Goal: Navigation & Orientation: Go to known website

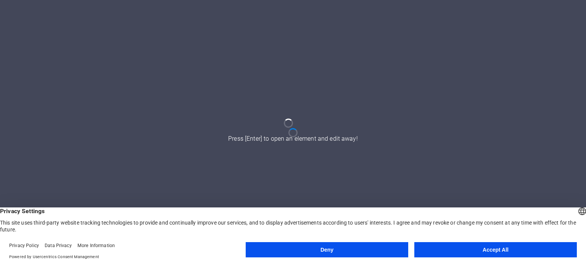
click at [505, 248] on button "Accept All" at bounding box center [495, 249] width 163 height 15
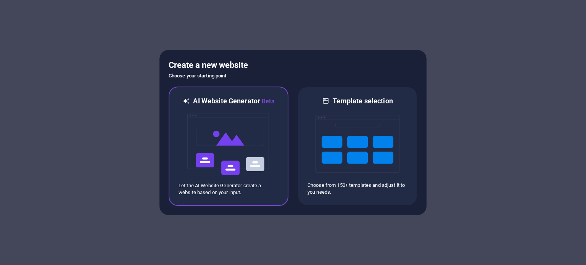
click at [242, 131] on img at bounding box center [229, 144] width 84 height 76
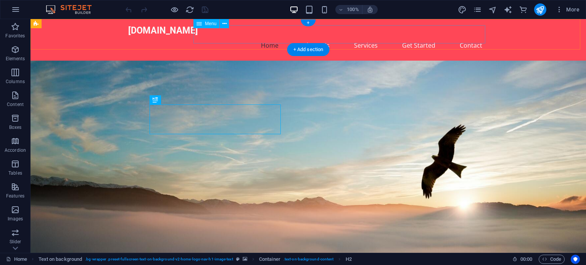
click at [358, 36] on nav "Home About Us Services Get Started Contact" at bounding box center [308, 45] width 360 height 18
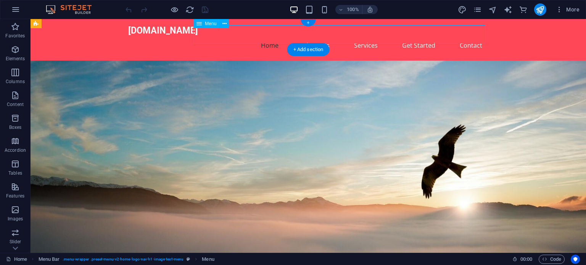
drag, startPoint x: 358, startPoint y: 32, endPoint x: 359, endPoint y: 36, distance: 3.9
click at [358, 36] on nav "Home About Us Services Get Started Contact" at bounding box center [308, 45] width 360 height 18
click at [359, 36] on nav "Home About Us Services Get Started Contact" at bounding box center [308, 45] width 360 height 18
